Goal: Find specific page/section: Find specific page/section

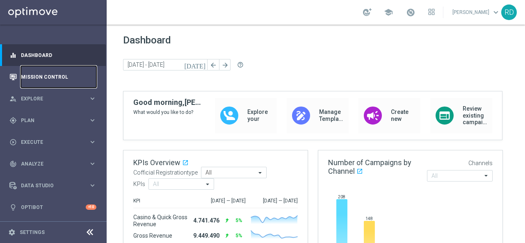
click at [56, 71] on link "Mission Control" at bounding box center [58, 77] width 75 height 22
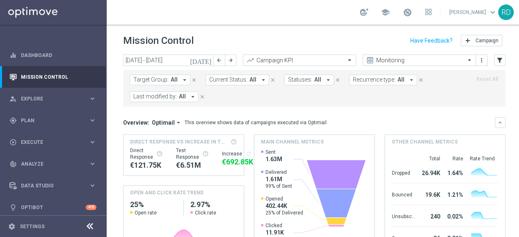
click at [175, 97] on span "Last modified by:" at bounding box center [154, 96] width 43 height 7
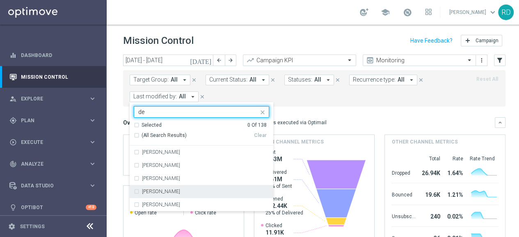
click at [140, 188] on div "[PERSON_NAME]" at bounding box center [201, 191] width 135 height 13
type input "de"
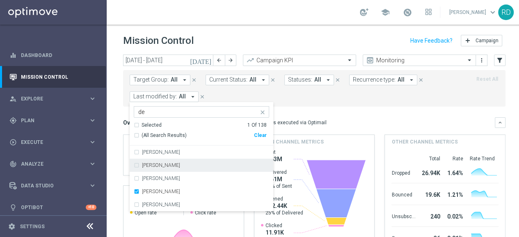
click at [412, 100] on form "Target Group: All arrow_drop_down close Current Status: All arrow_drop_down clo…" at bounding box center [296, 88] width 332 height 27
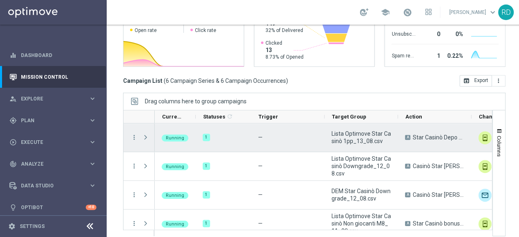
scroll to position [66, 0]
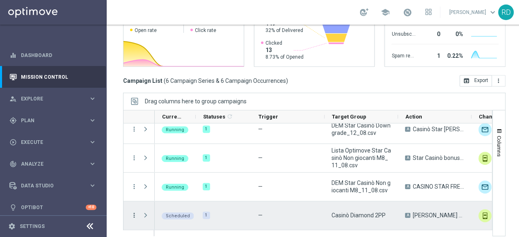
click at [134, 212] on icon "more_vert" at bounding box center [133, 215] width 7 height 7
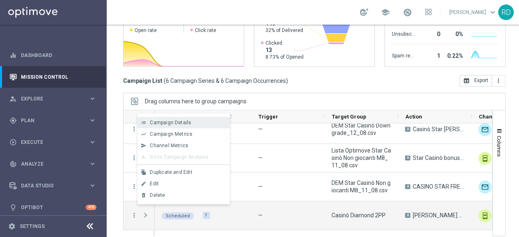
click at [179, 123] on span "Campaign Details" at bounding box center [170, 123] width 41 height 6
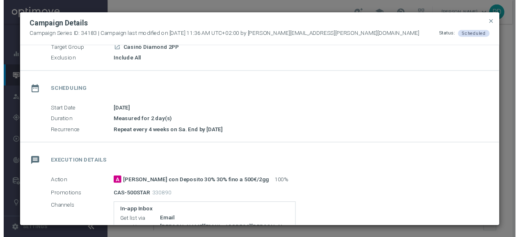
scroll to position [82, 0]
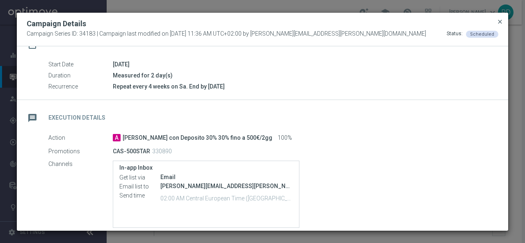
click at [498, 22] on span "close" at bounding box center [499, 21] width 7 height 7
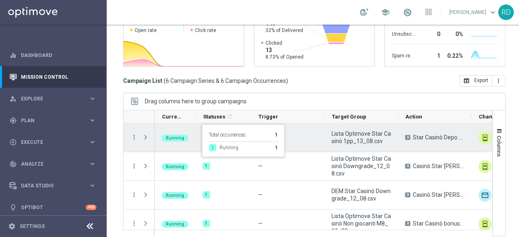
scroll to position [66, 0]
